Goal: Consume media (video, audio): Consume media (video, audio)

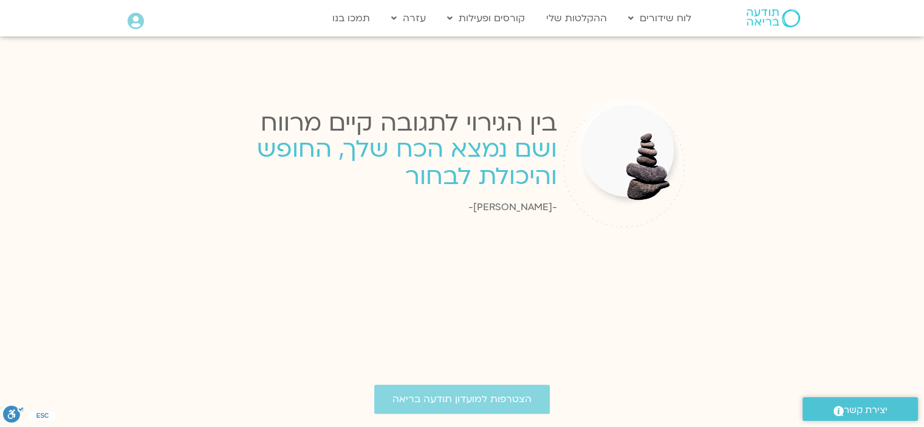
scroll to position [1197, 0]
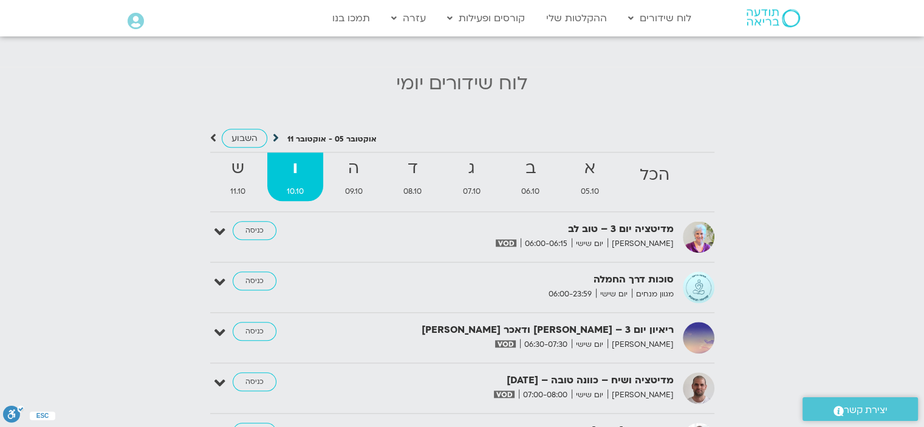
click at [277, 132] on icon at bounding box center [276, 138] width 6 height 12
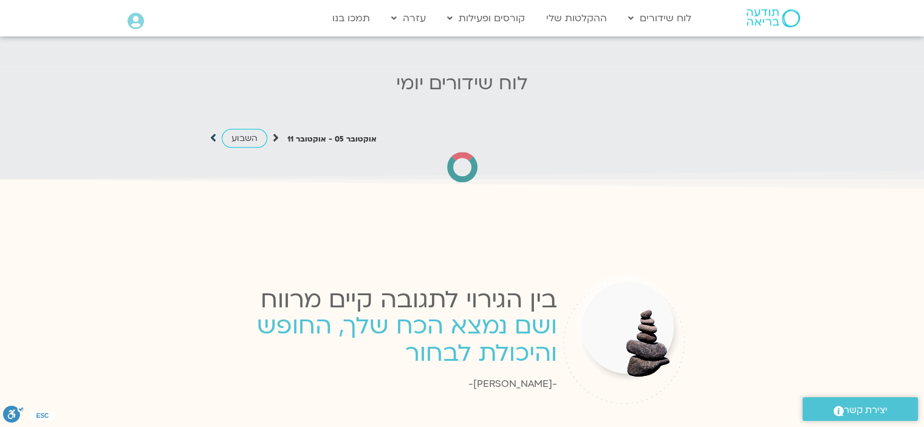
click at [213, 132] on icon at bounding box center [213, 138] width 6 height 12
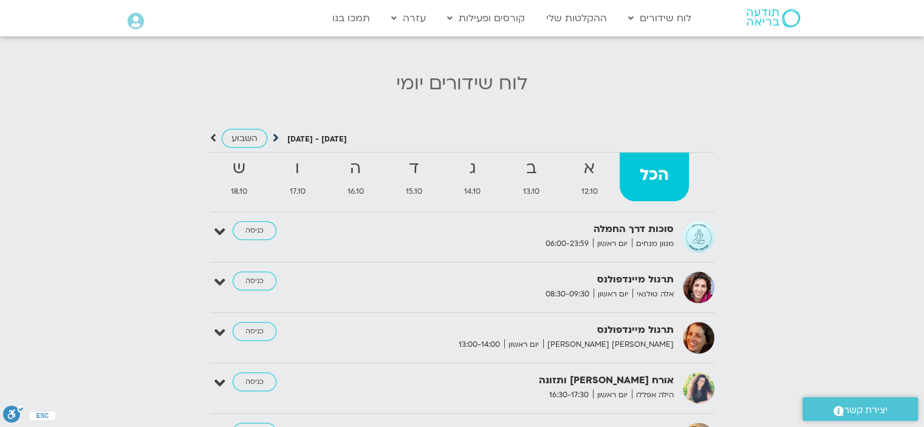
click at [274, 132] on icon at bounding box center [276, 138] width 6 height 12
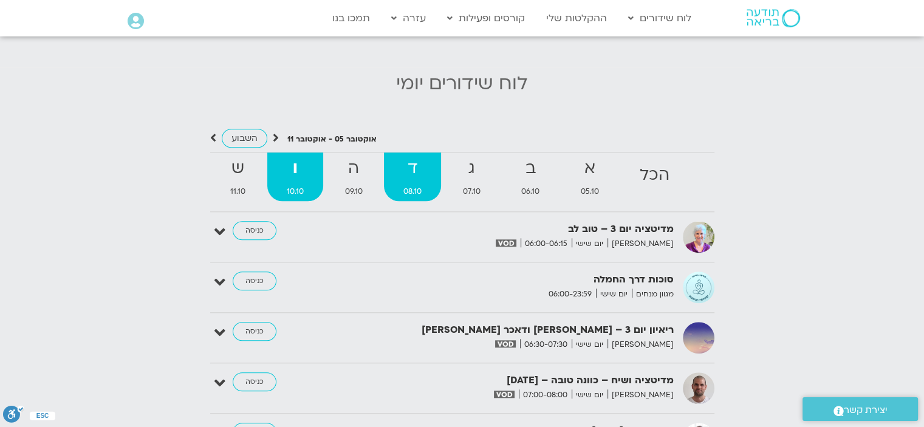
click at [409, 169] on strong "ד" at bounding box center [412, 168] width 57 height 27
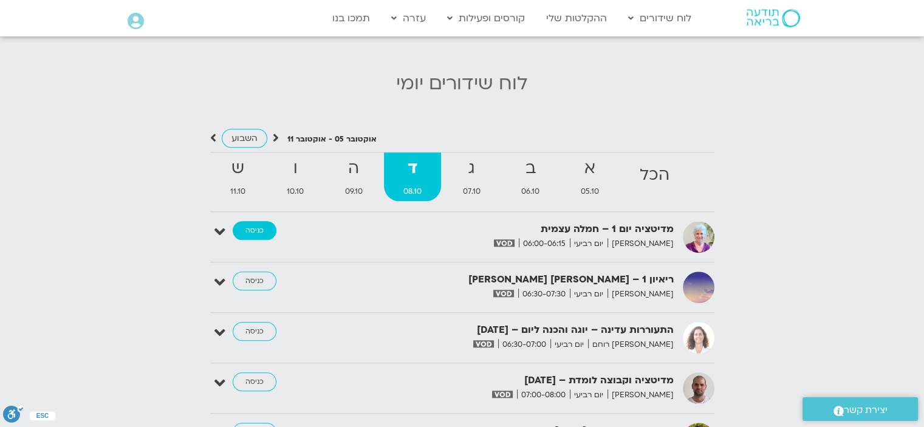
click at [260, 224] on link "כניסה" at bounding box center [255, 230] width 44 height 19
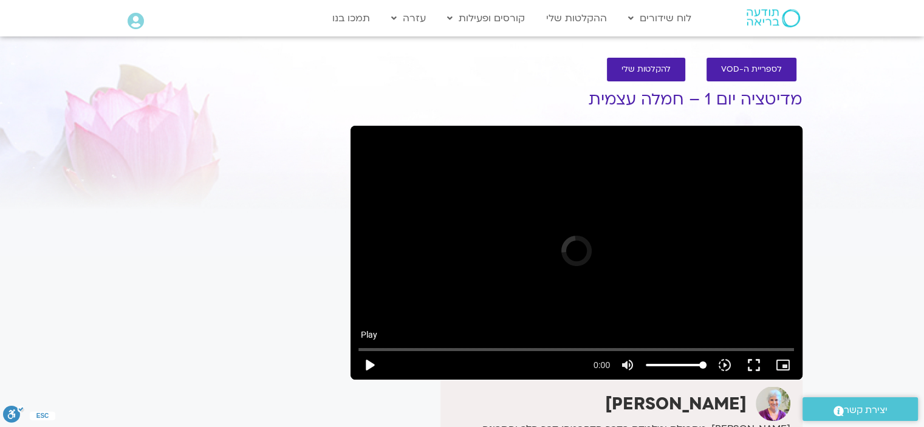
click at [368, 363] on button "play_arrow" at bounding box center [369, 365] width 29 height 29
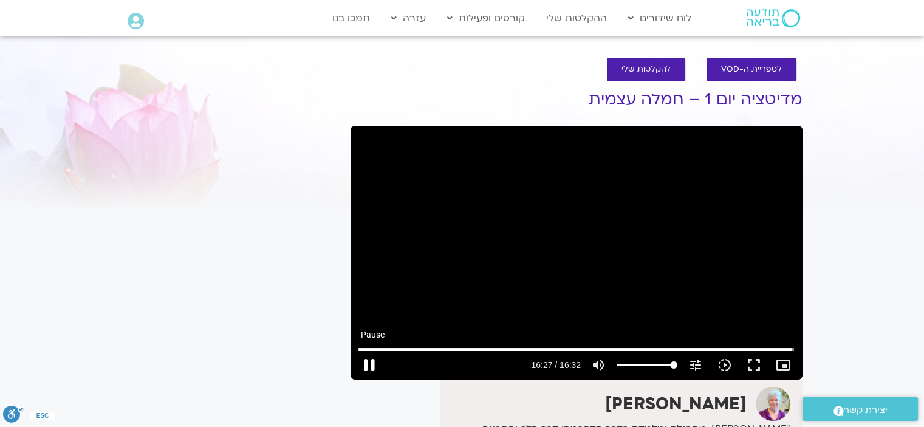
click at [361, 369] on button "pause" at bounding box center [369, 365] width 29 height 29
type input "987.891894"
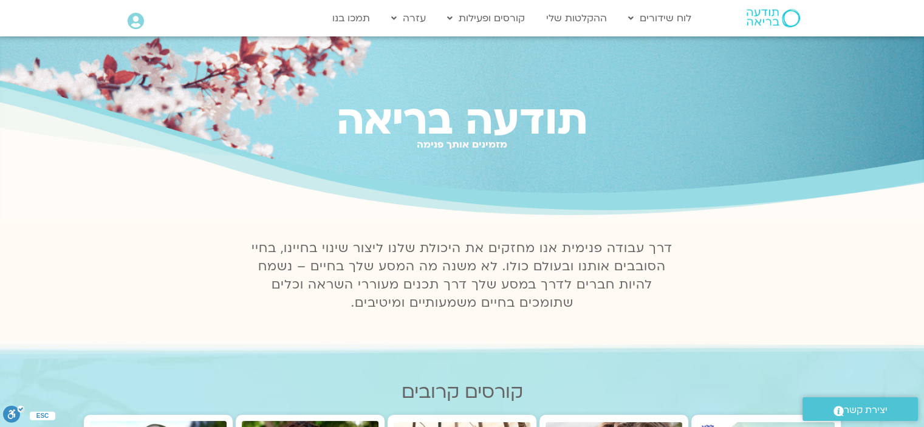
click at [140, 15] on icon at bounding box center [136, 21] width 16 height 17
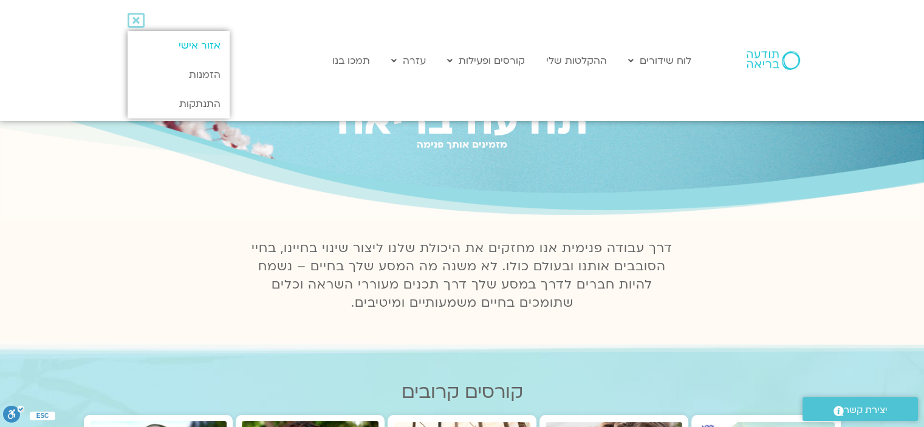
click at [188, 43] on link "אזור אישי" at bounding box center [178, 45] width 101 height 29
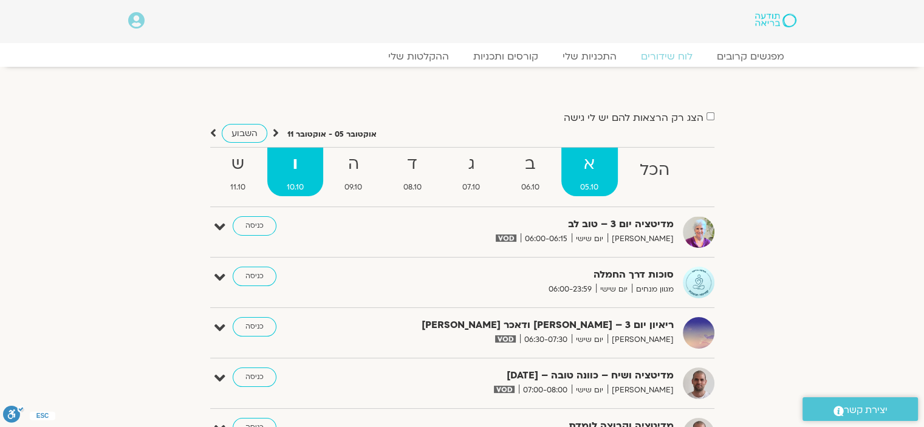
click at [591, 172] on strong "א" at bounding box center [590, 164] width 57 height 27
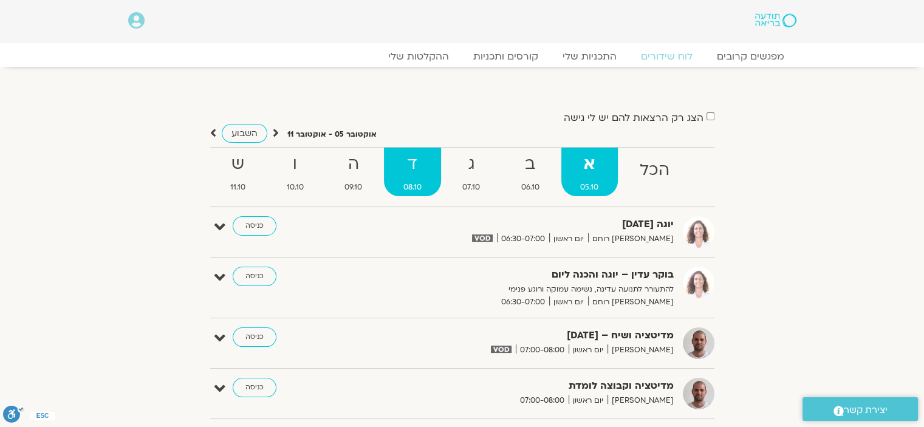
click at [408, 168] on strong "ד" at bounding box center [412, 164] width 57 height 27
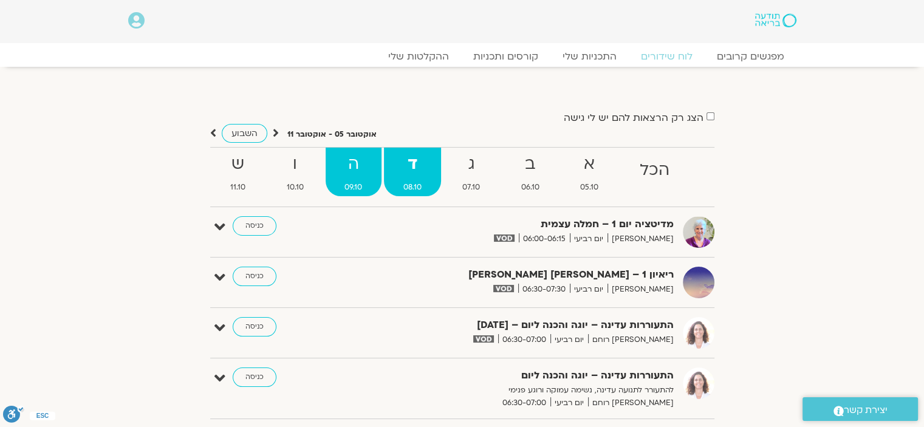
click at [352, 162] on strong "ה" at bounding box center [354, 164] width 57 height 27
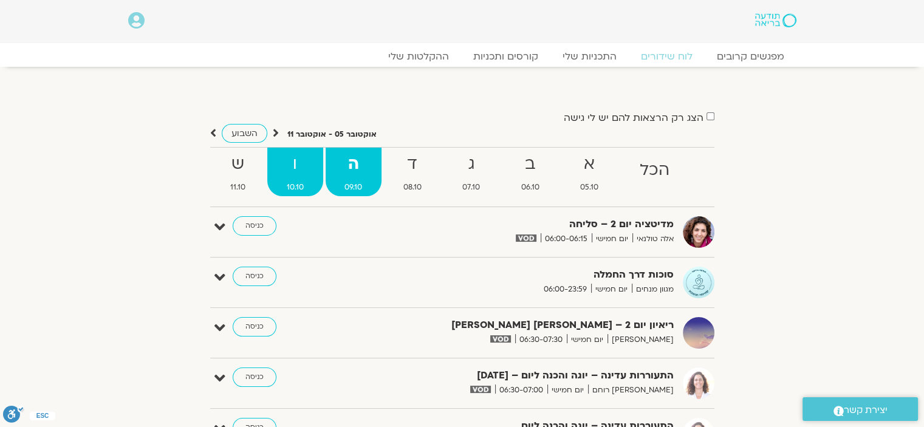
click at [284, 176] on strong "ו" at bounding box center [295, 164] width 56 height 27
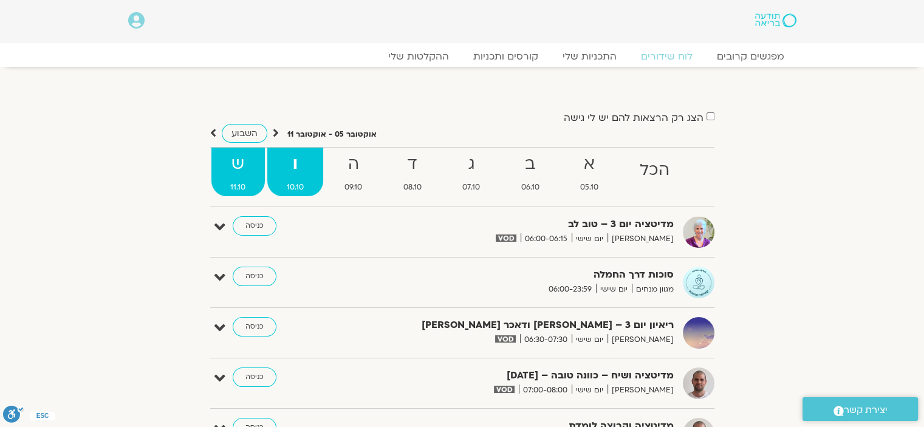
click at [243, 181] on span "11.10" at bounding box center [238, 187] width 54 height 13
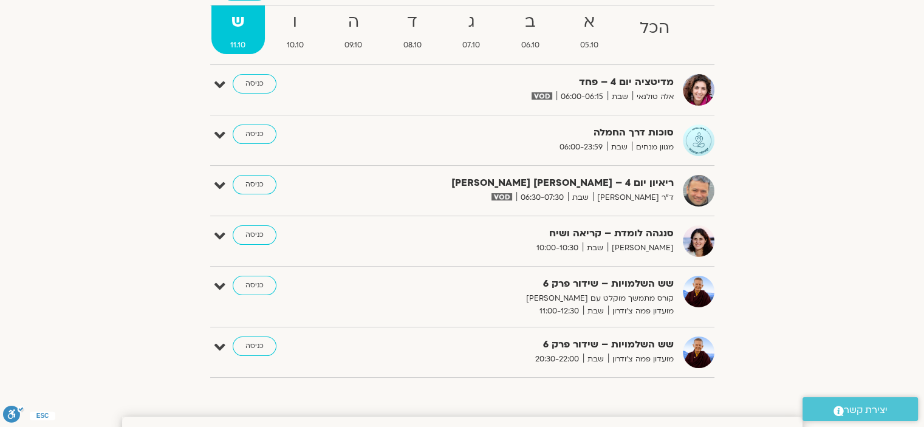
scroll to position [122, 0]
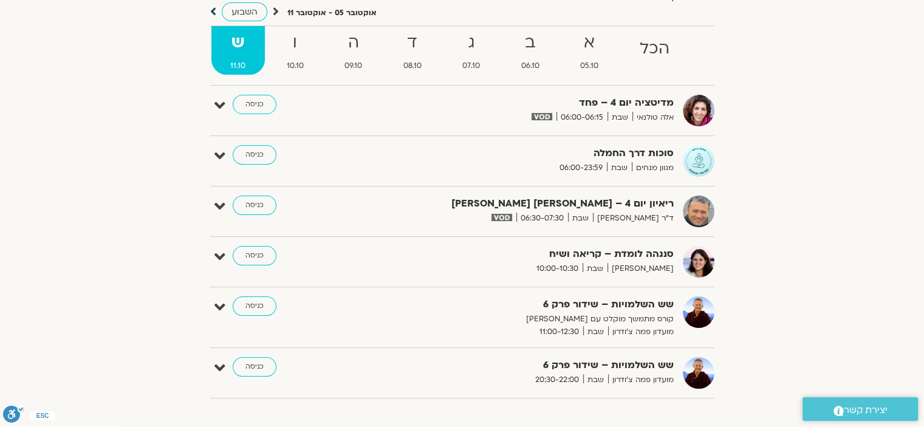
click at [215, 12] on icon at bounding box center [213, 11] width 6 height 12
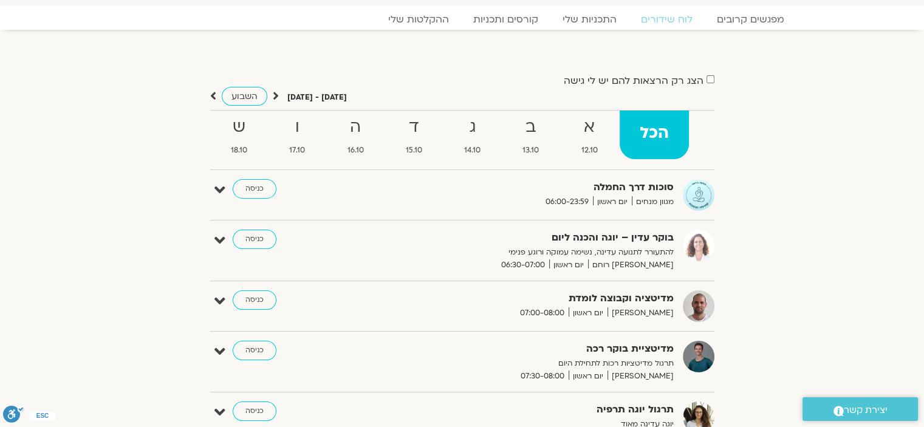
scroll to position [0, 0]
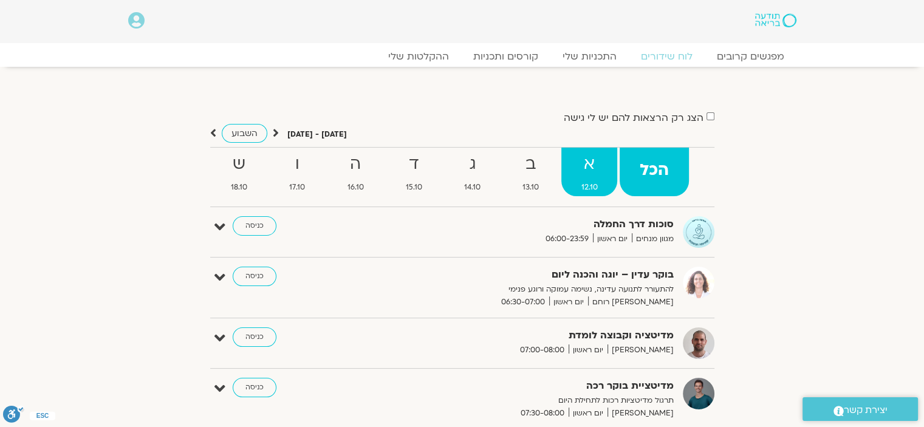
click at [581, 177] on strong "א" at bounding box center [590, 164] width 56 height 27
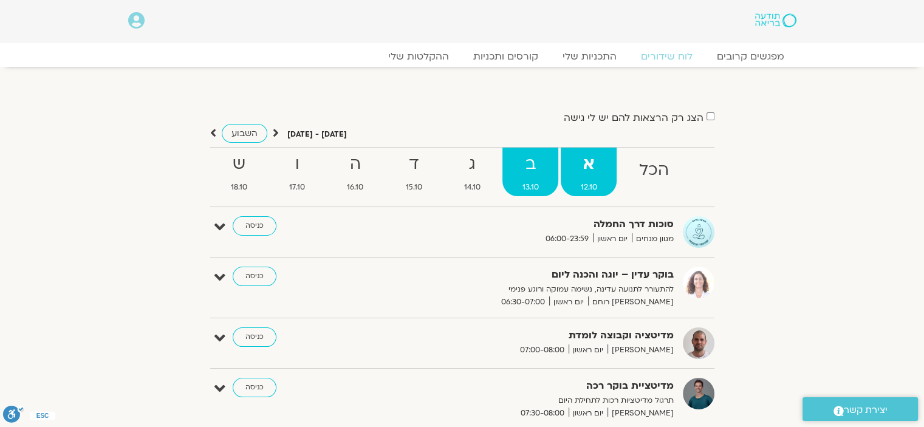
click at [528, 167] on strong "ב" at bounding box center [531, 164] width 56 height 27
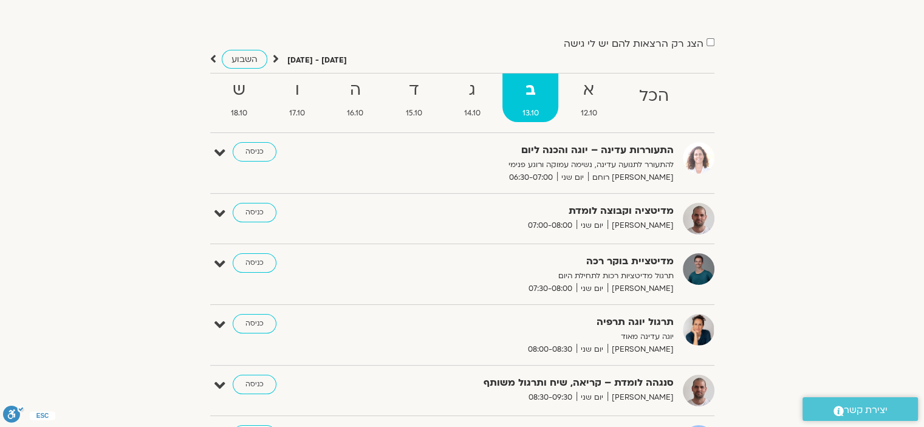
scroll to position [61, 0]
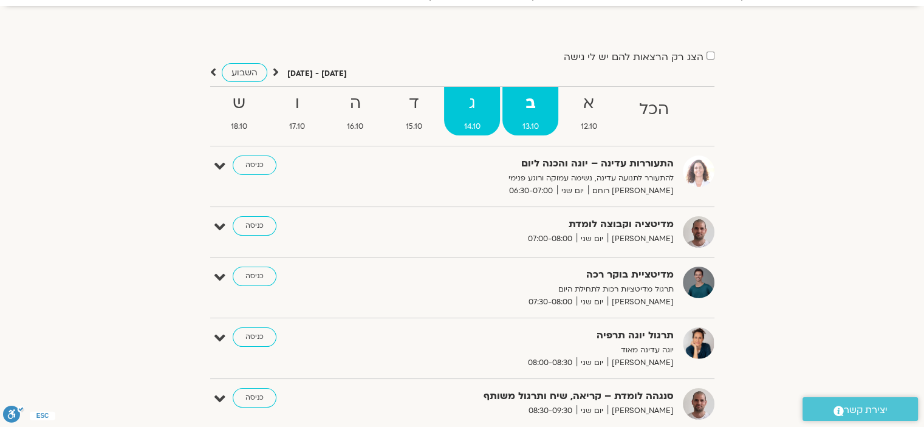
click at [459, 116] on strong "ג" at bounding box center [472, 103] width 56 height 27
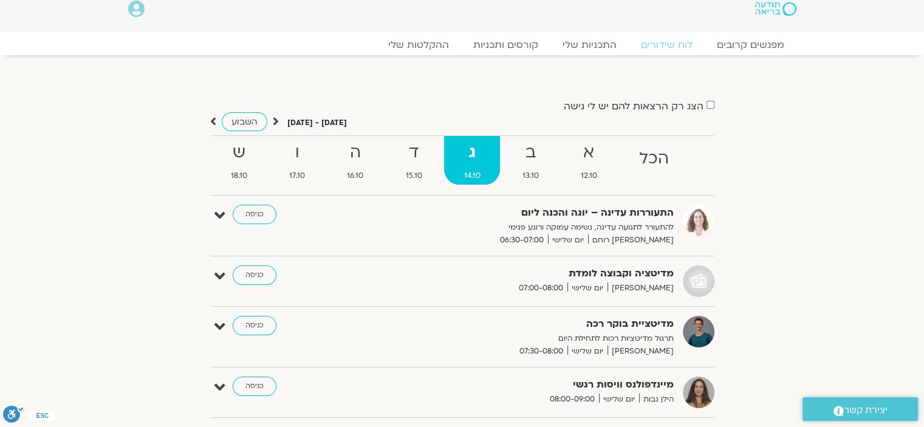
scroll to position [0, 0]
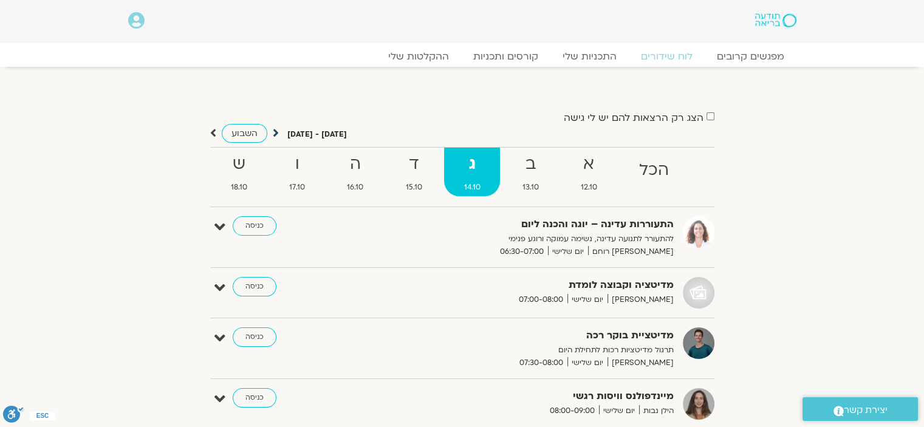
click at [273, 132] on icon at bounding box center [276, 133] width 6 height 12
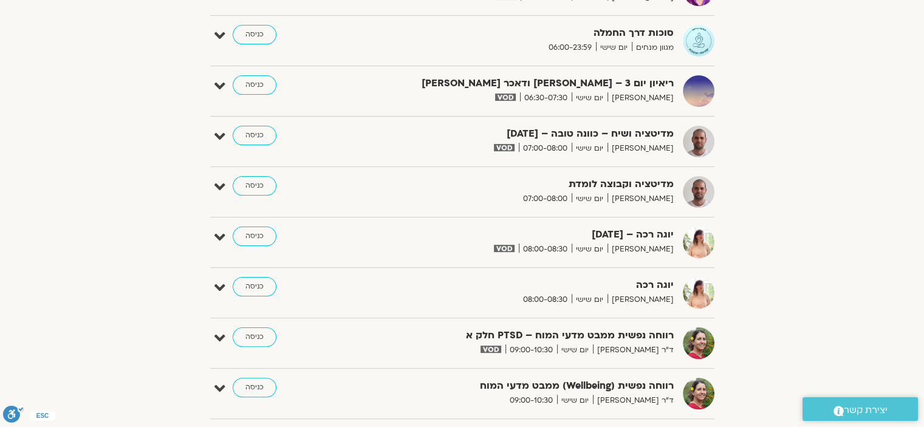
scroll to position [243, 0]
